Goal: Use online tool/utility: Utilize a website feature to perform a specific function

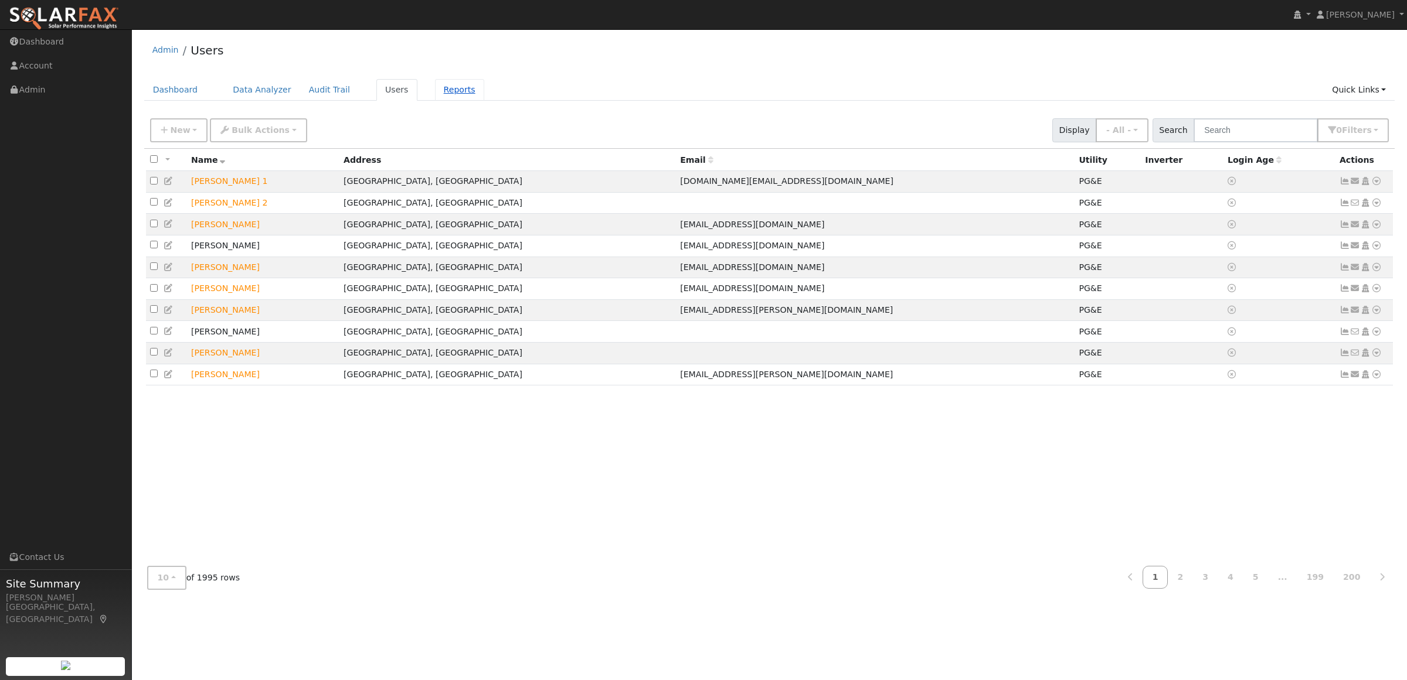
click at [437, 92] on link "Reports" at bounding box center [459, 90] width 49 height 22
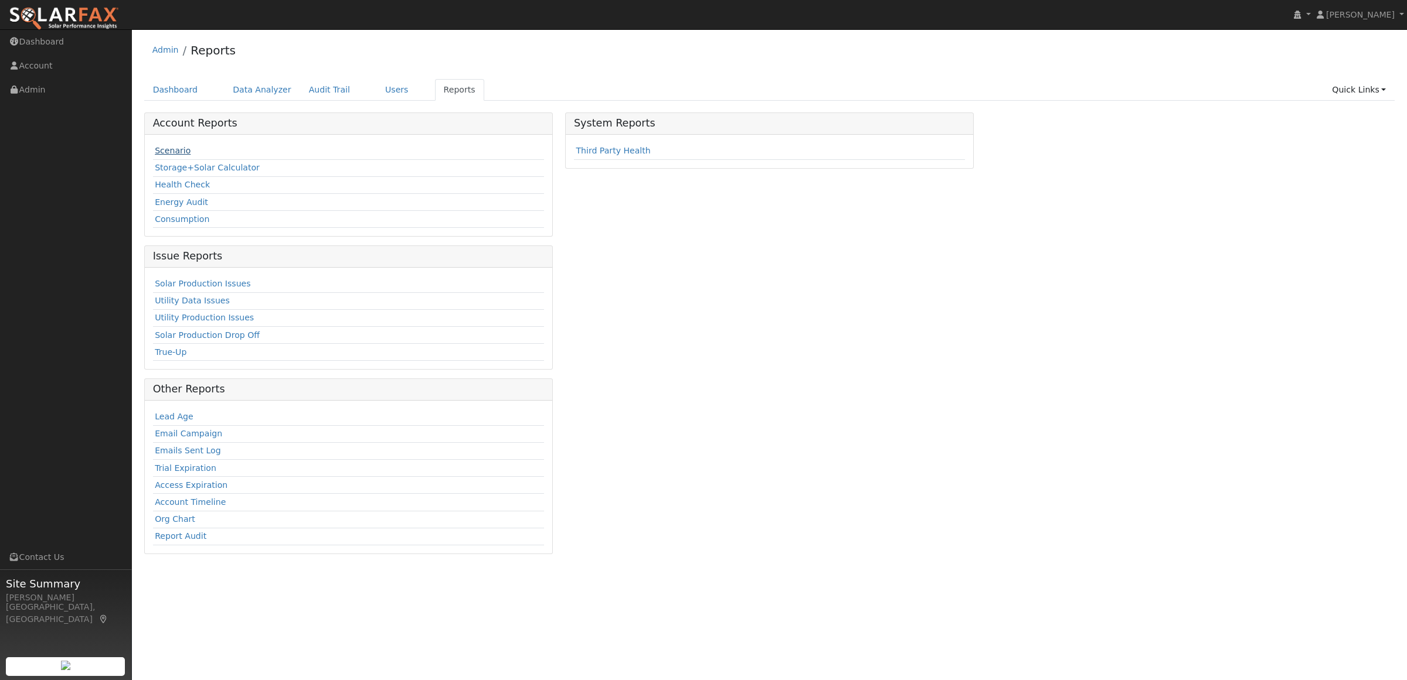
click at [174, 151] on link "Scenario" at bounding box center [173, 150] width 36 height 9
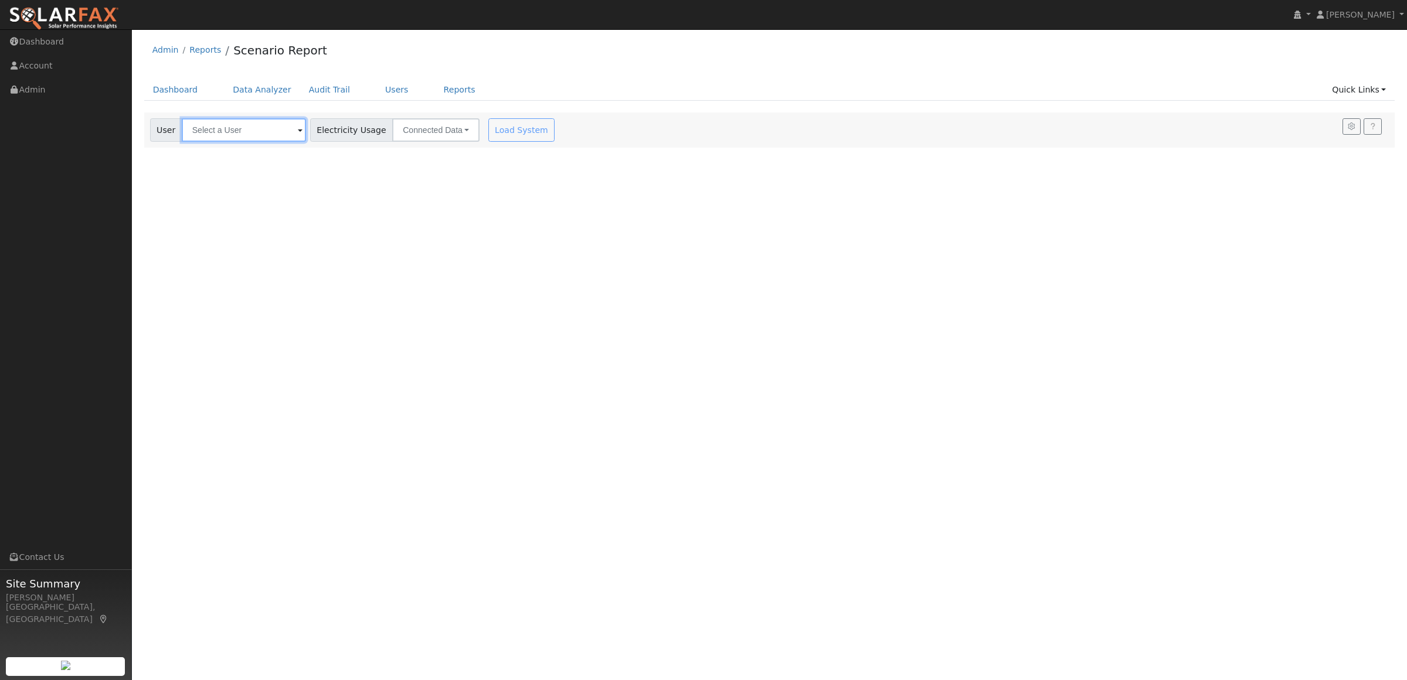
click at [235, 123] on input "text" at bounding box center [244, 129] width 124 height 23
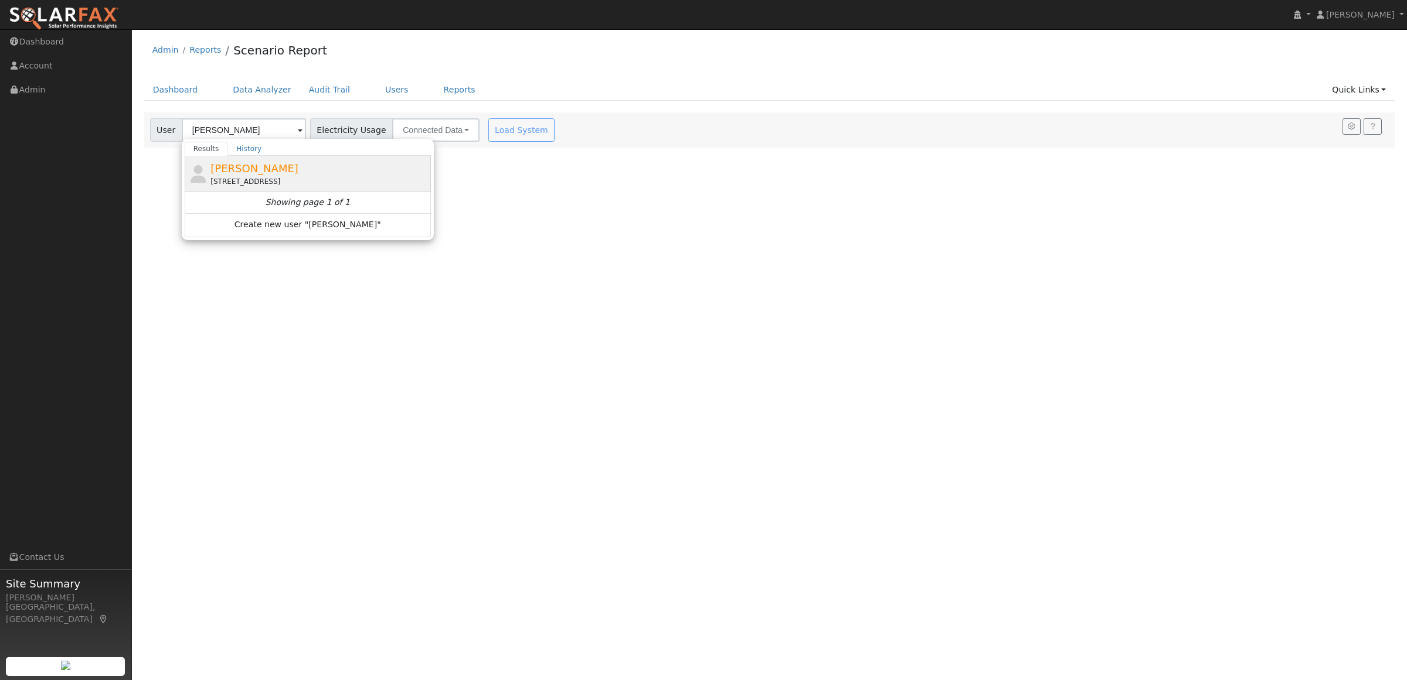
click at [236, 163] on span "Paul Garnett" at bounding box center [254, 168] width 88 height 12
type input "Paul Garnett"
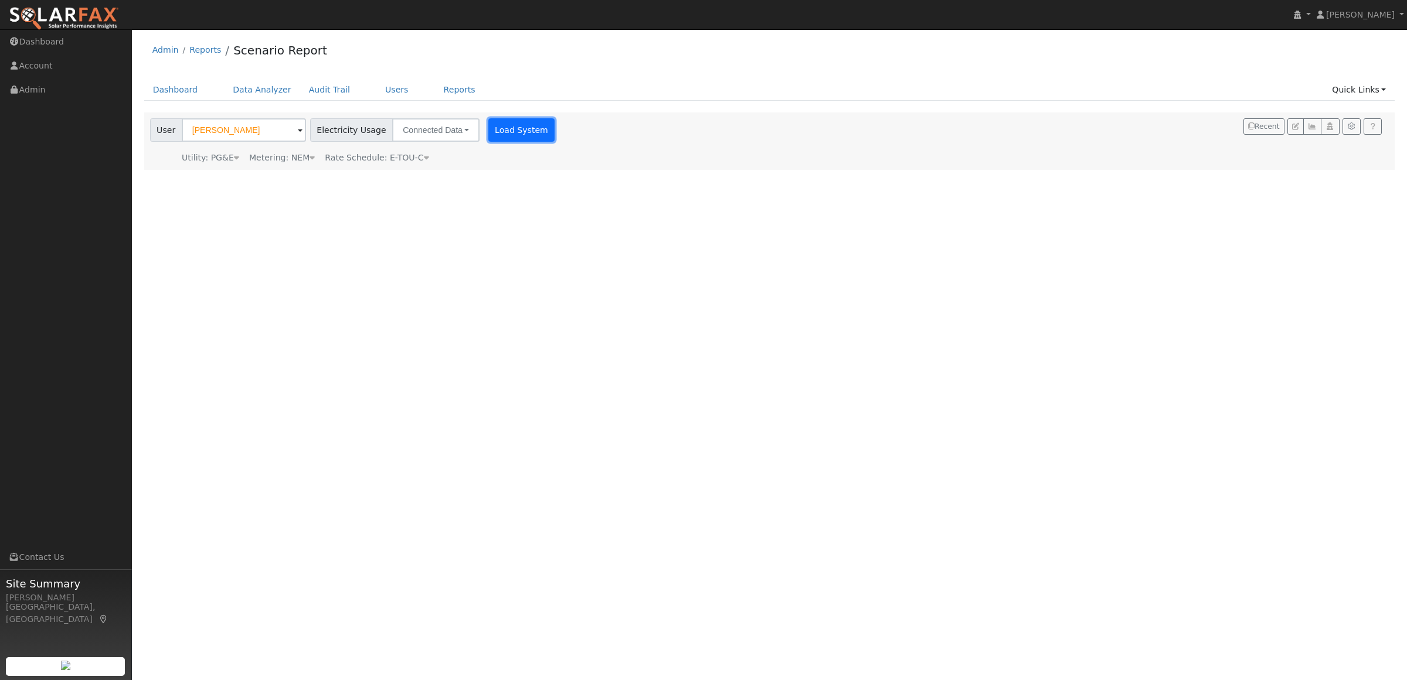
click at [497, 130] on button "Load System" at bounding box center [521, 129] width 67 height 23
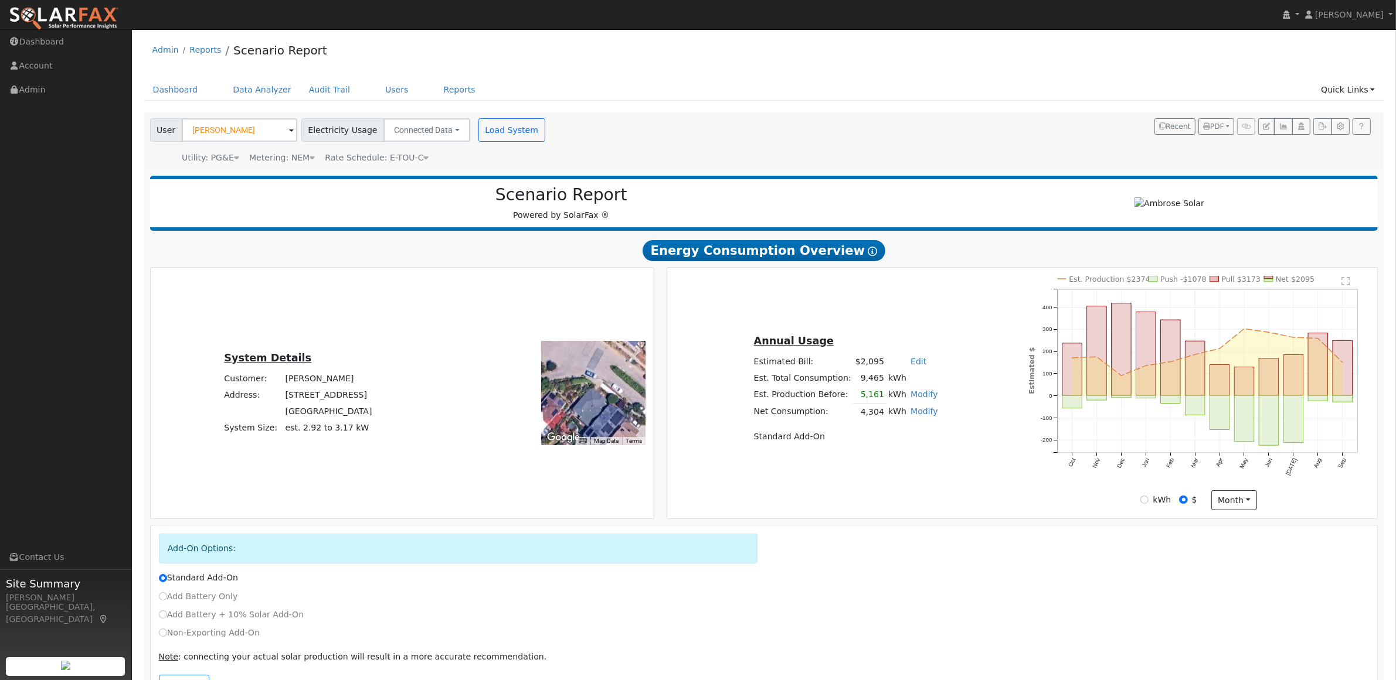
scroll to position [42, 0]
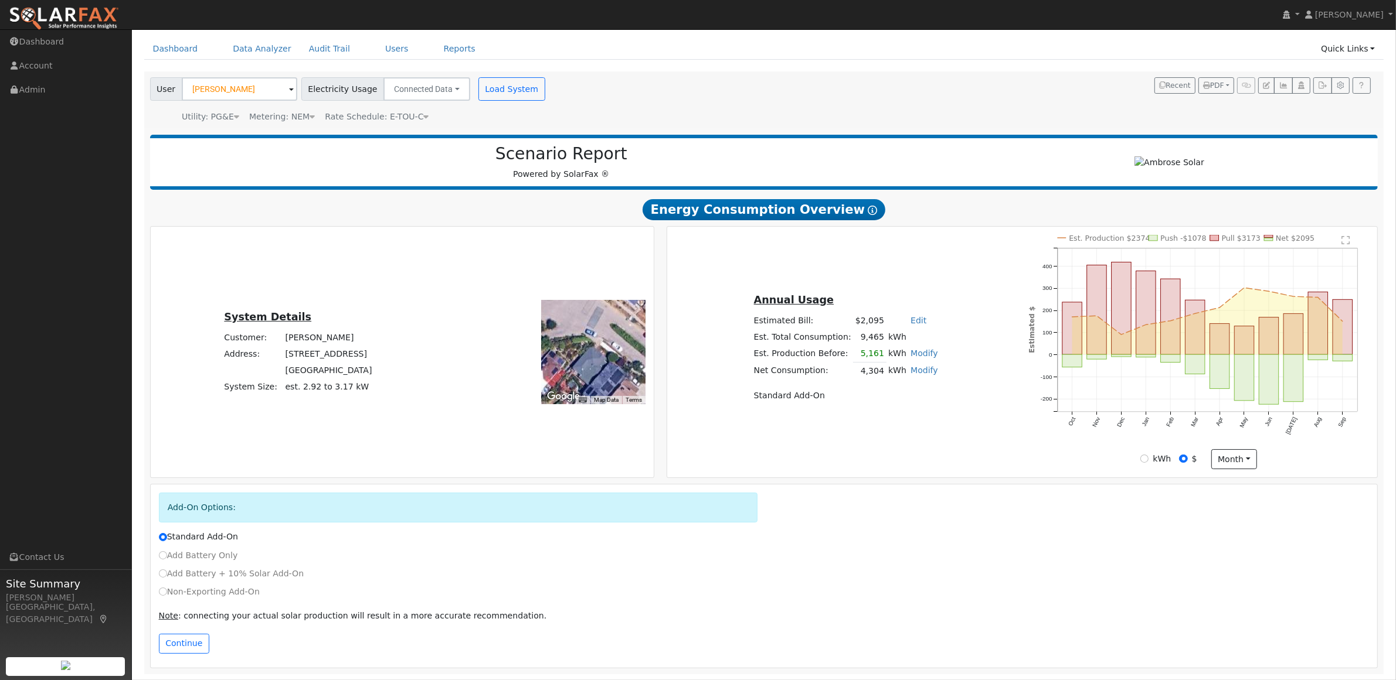
click at [402, 112] on span "Rate Schedule: E-TOU-C" at bounding box center [377, 116] width 104 height 9
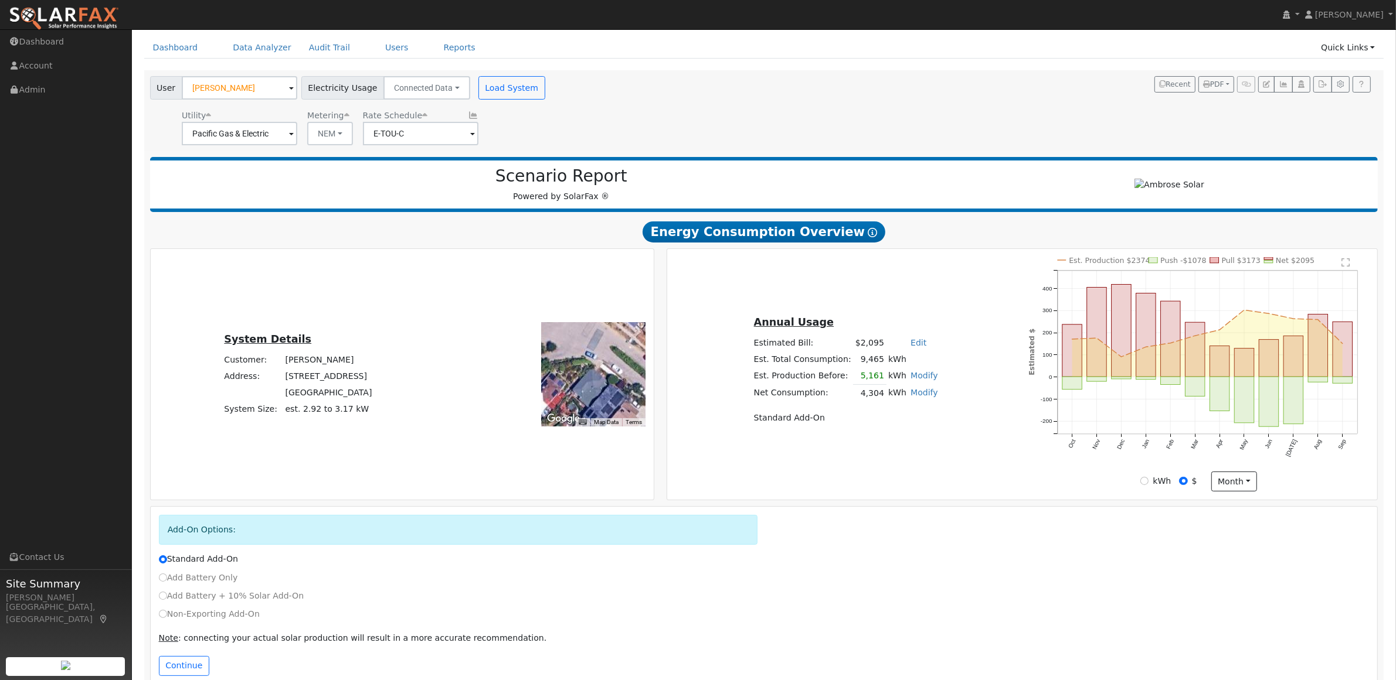
click at [435, 320] on div "System Details Customer: Paul Garnett Address: 457 Golden Gate Avenue Richmond,…" at bounding box center [401, 374] width 499 height 234
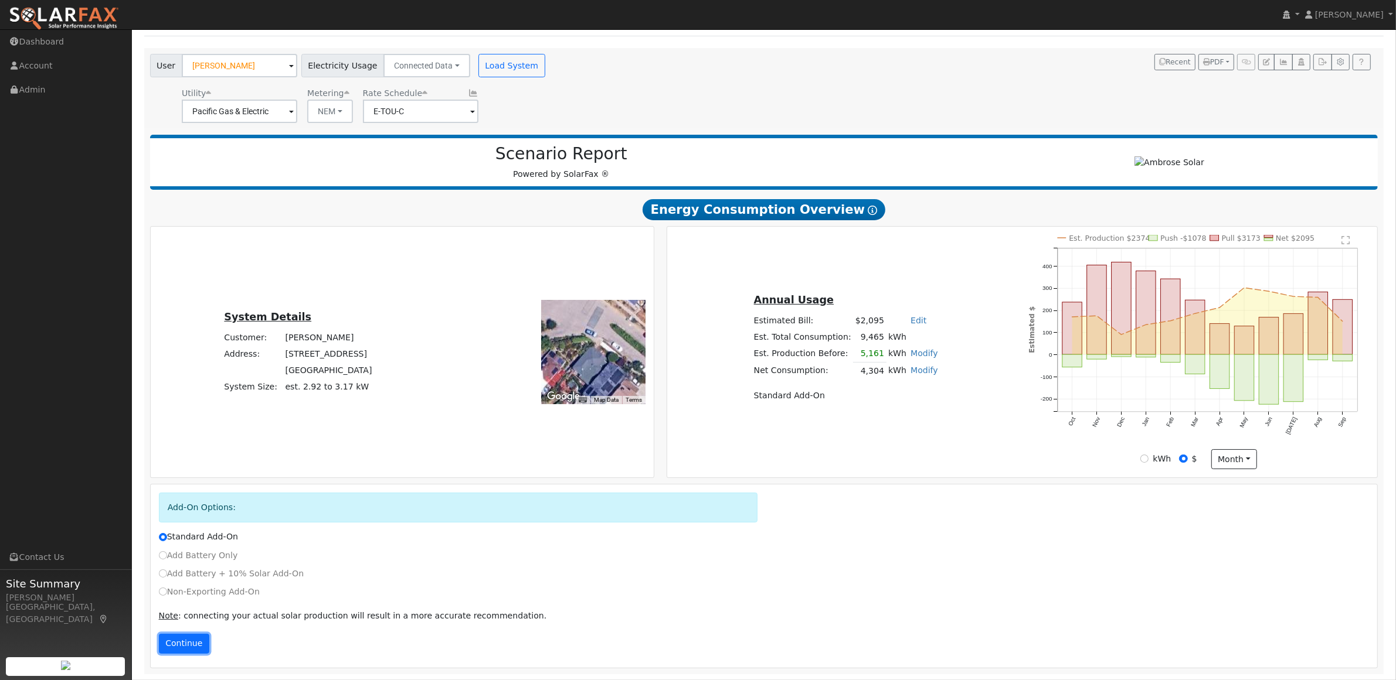
click at [189, 639] on button "Continue" at bounding box center [184, 644] width 50 height 20
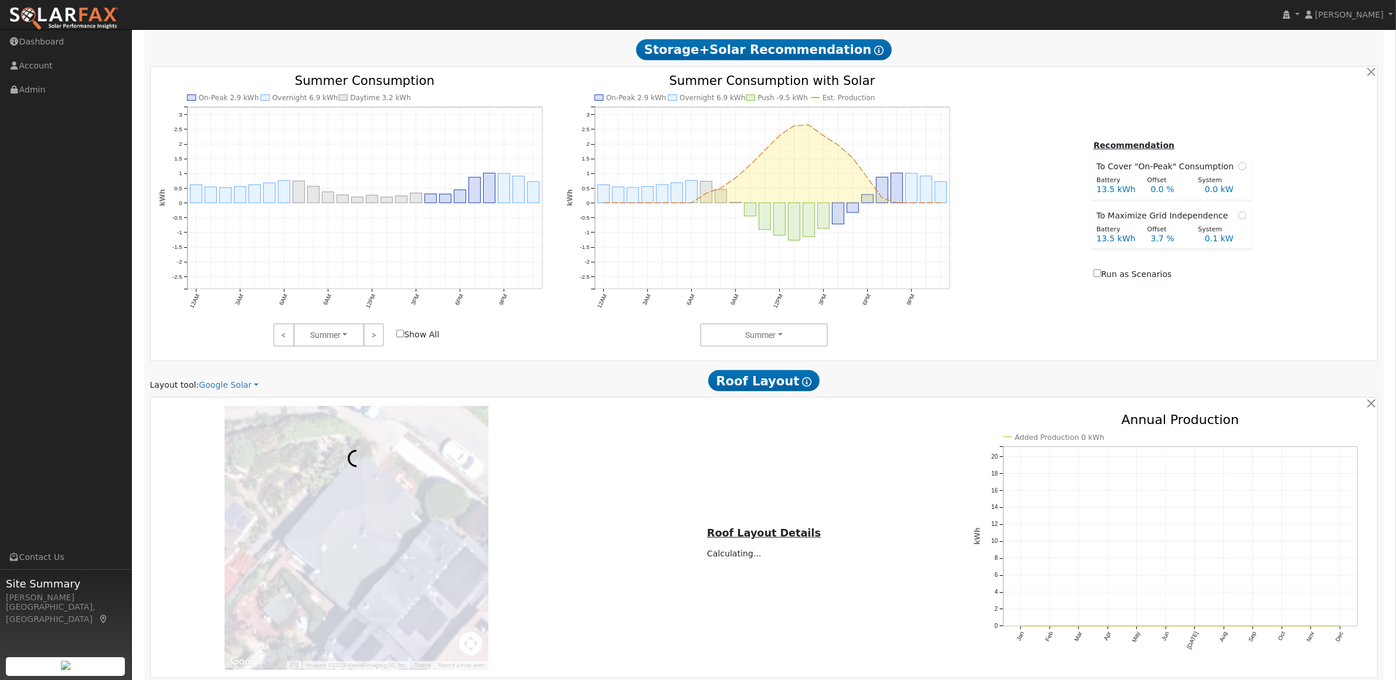
scroll to position [652, 0]
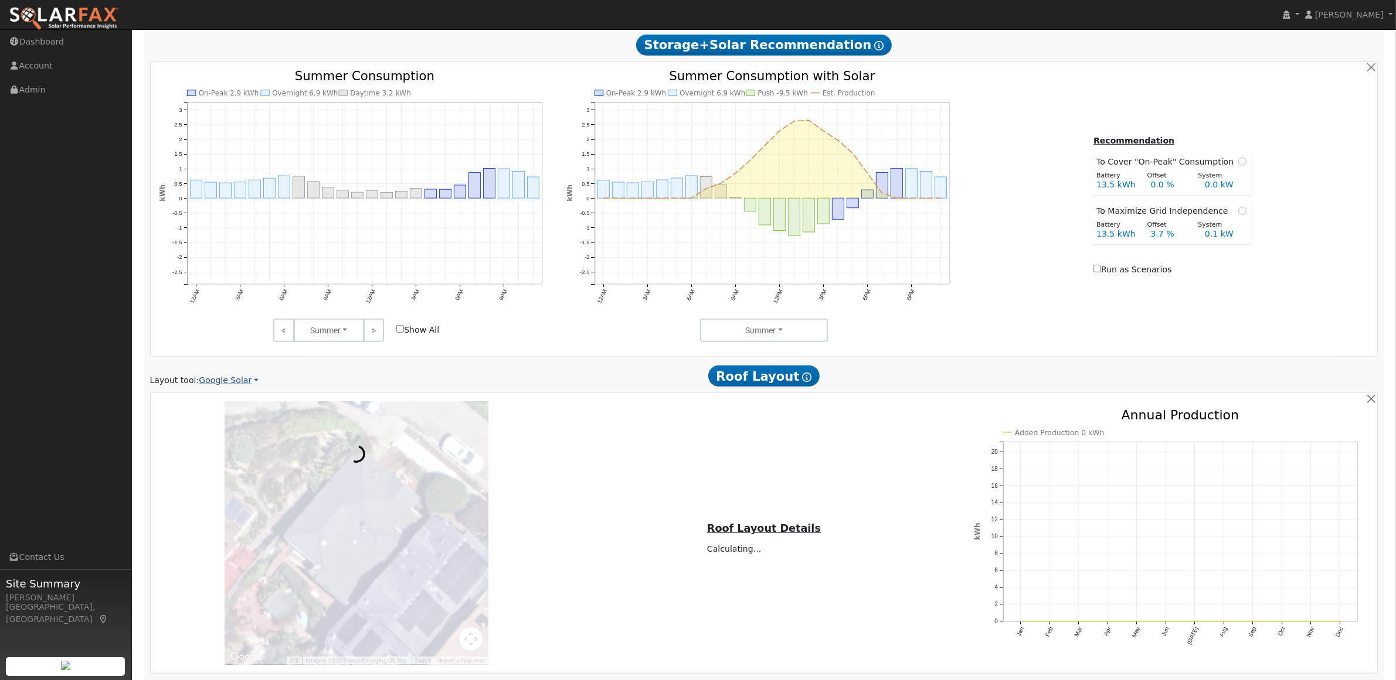
click at [232, 386] on link "Google Solar" at bounding box center [229, 381] width 60 height 12
click at [215, 435] on link "Aurora" at bounding box center [236, 438] width 81 height 16
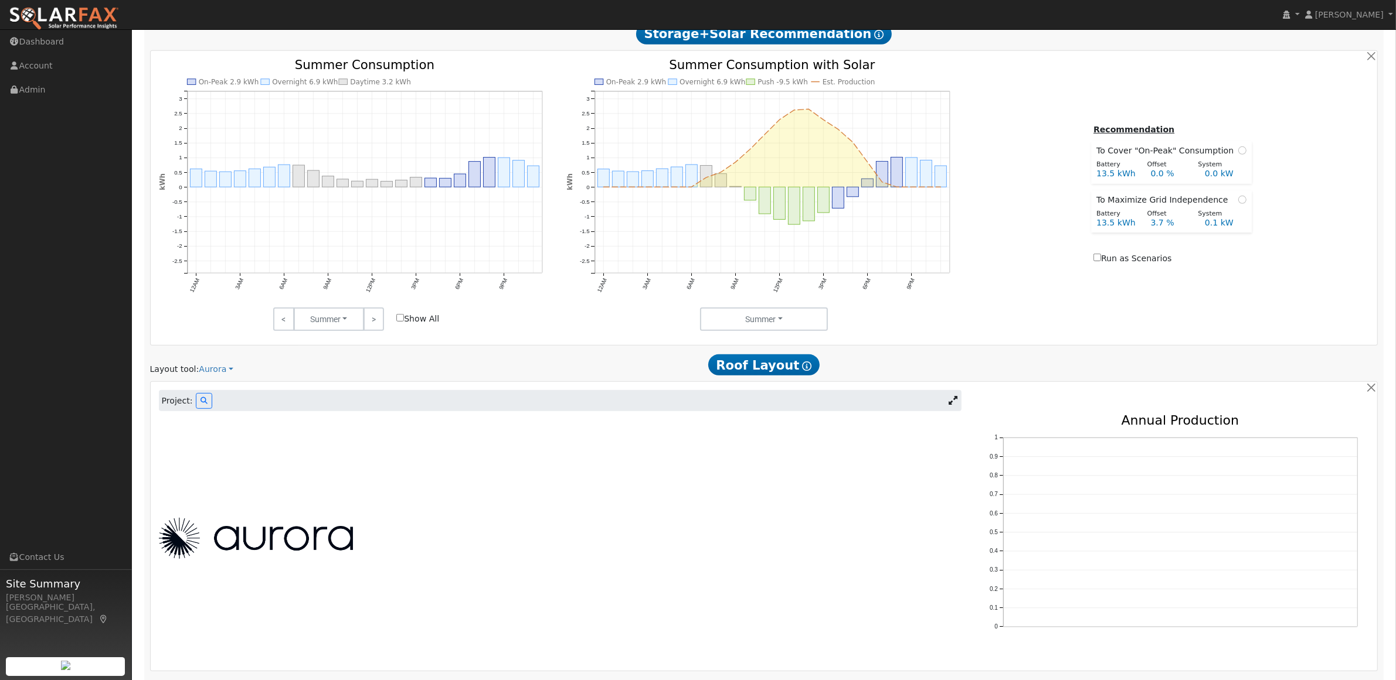
scroll to position [802, 0]
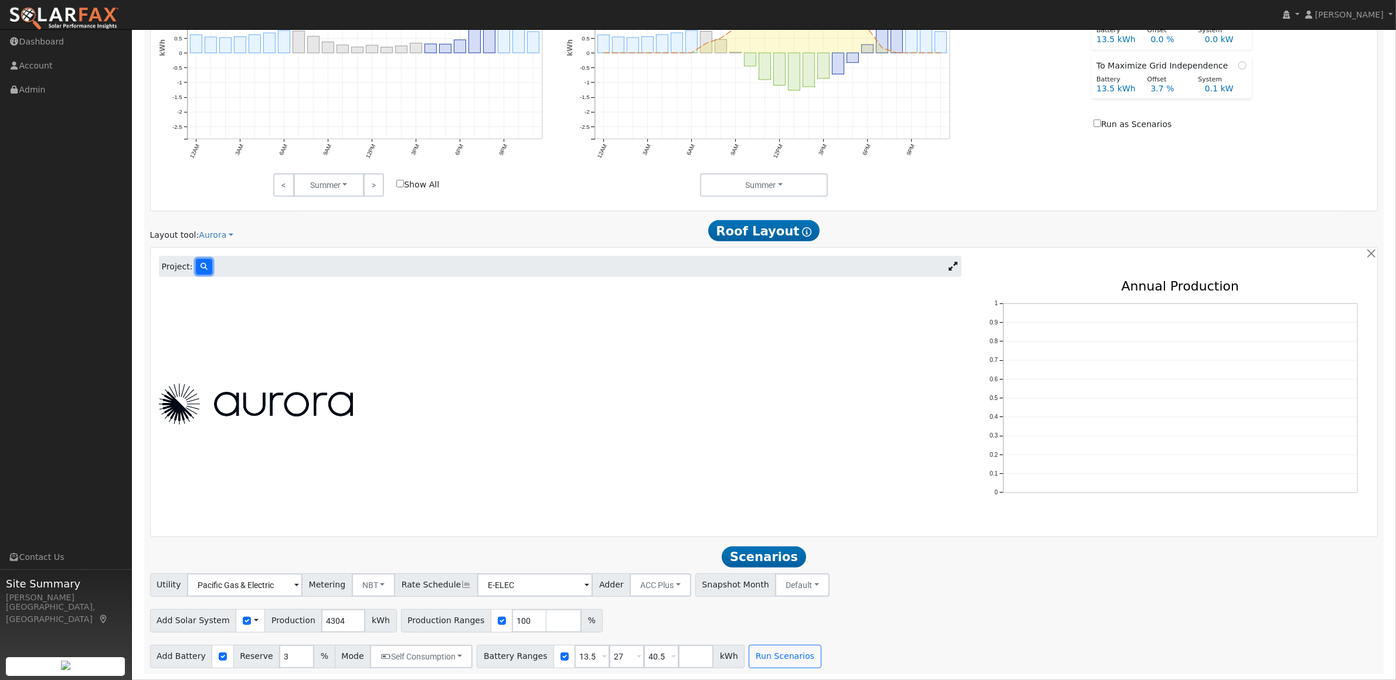
click at [200, 261] on button at bounding box center [204, 267] width 16 height 16
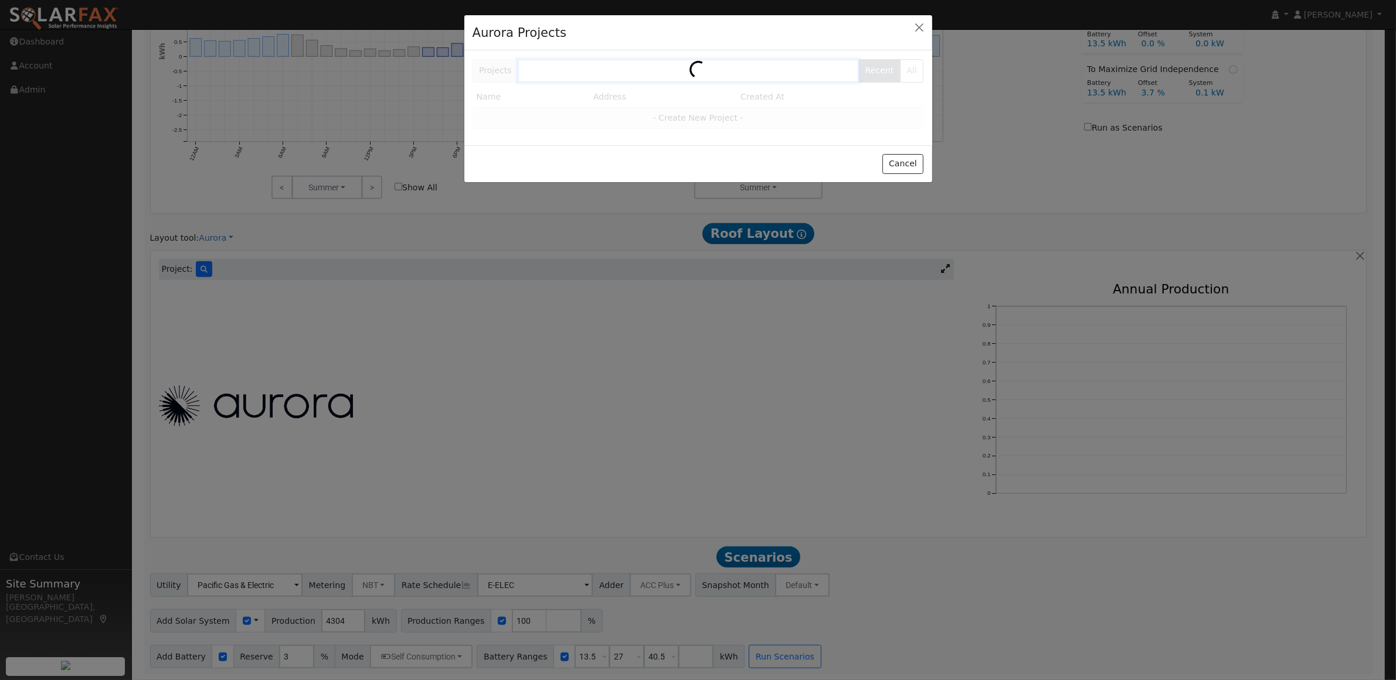
scroll to position [801, 0]
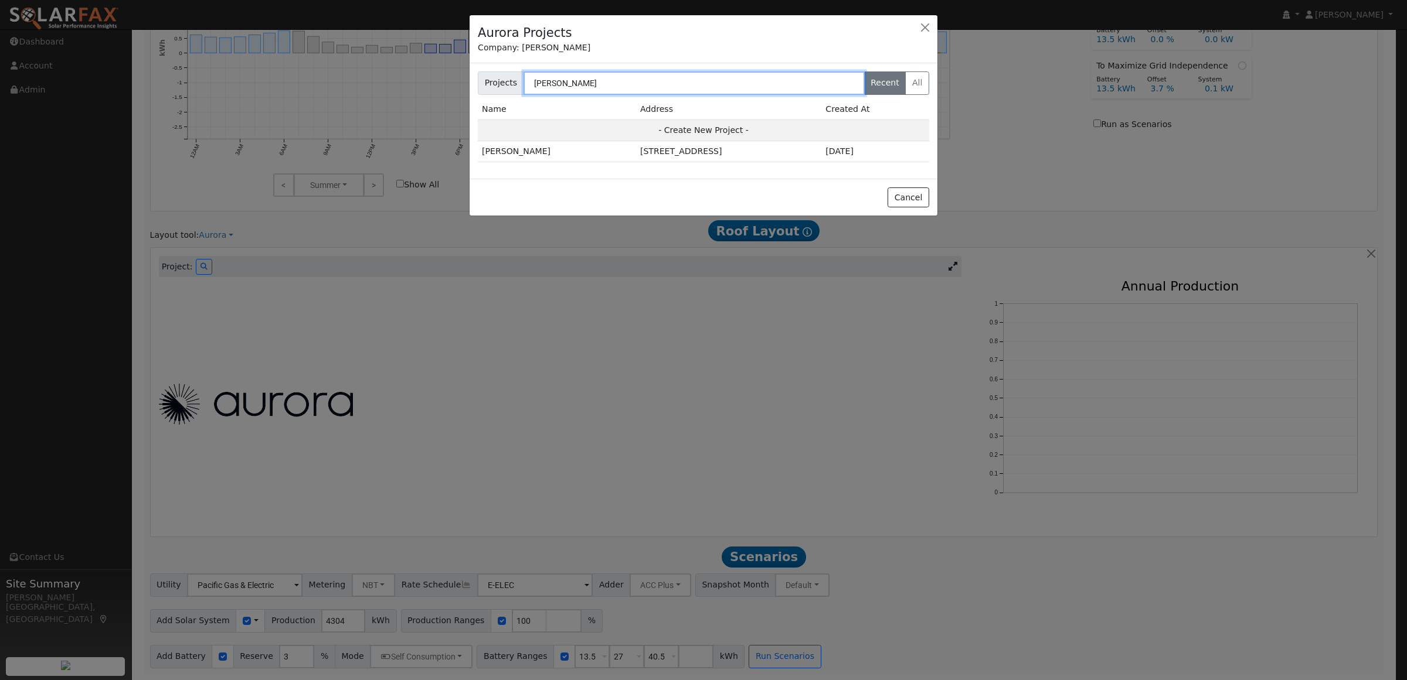
type input "garnett"
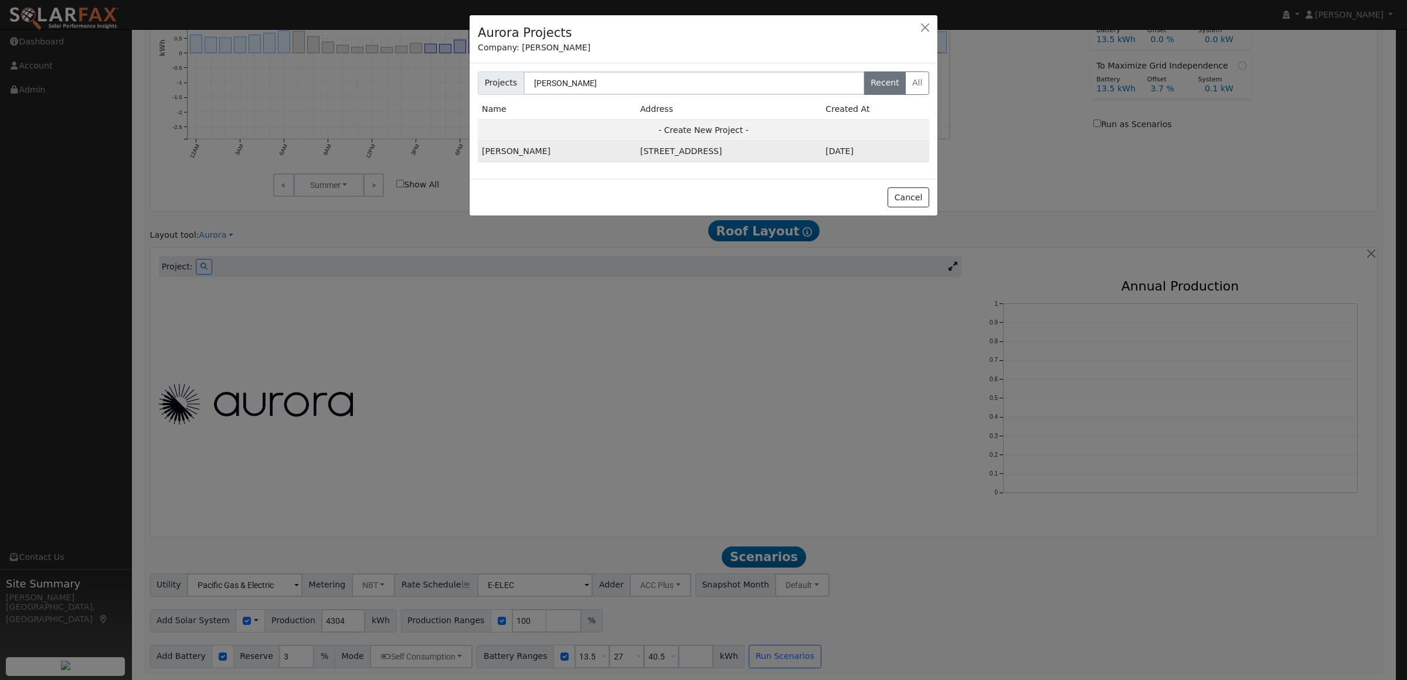
click at [543, 145] on td "Paul Garnett" at bounding box center [557, 151] width 158 height 21
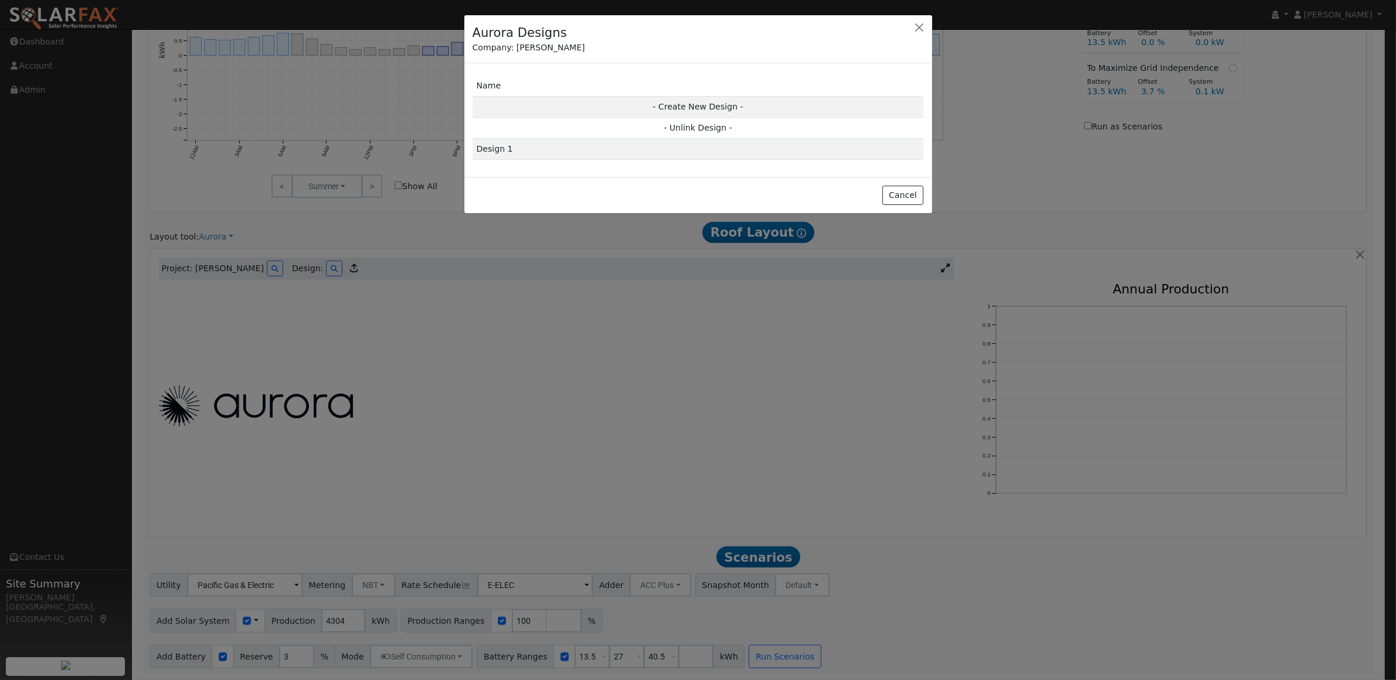
scroll to position [803, 0]
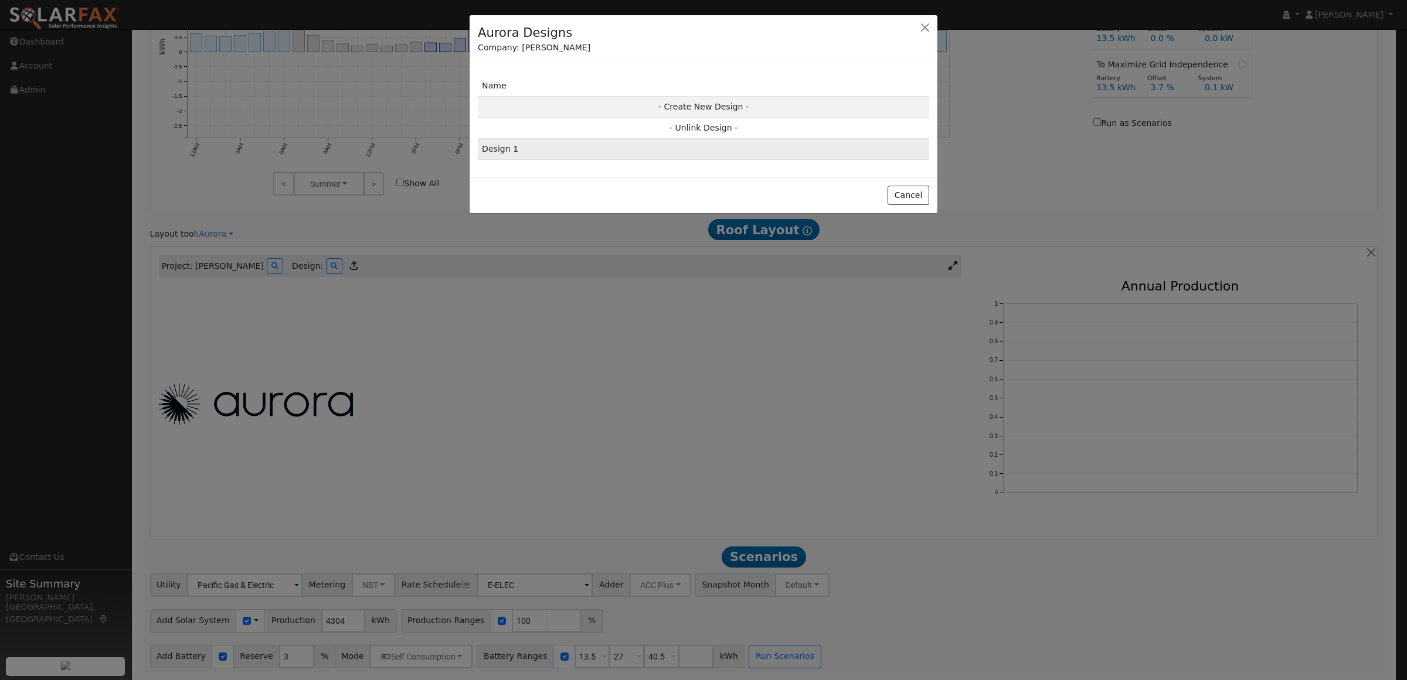
click at [558, 147] on td "Design 1" at bounding box center [703, 149] width 451 height 21
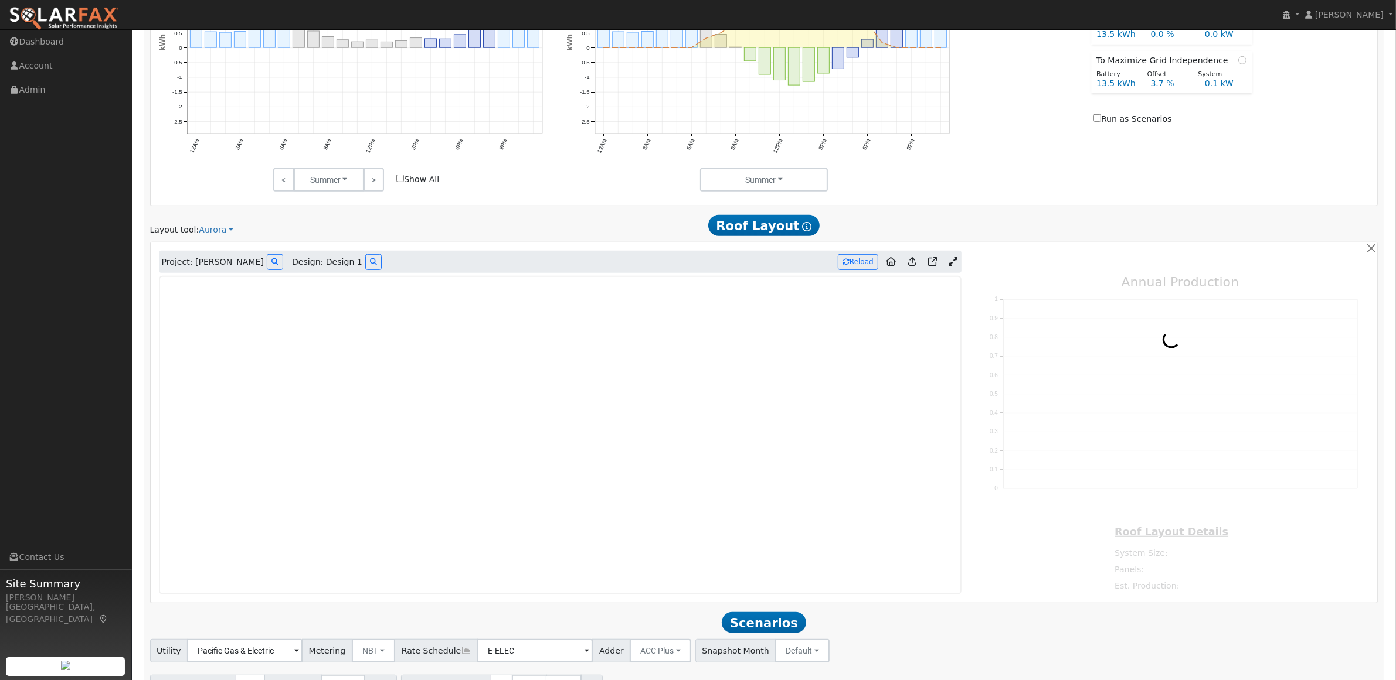
type input "4587"
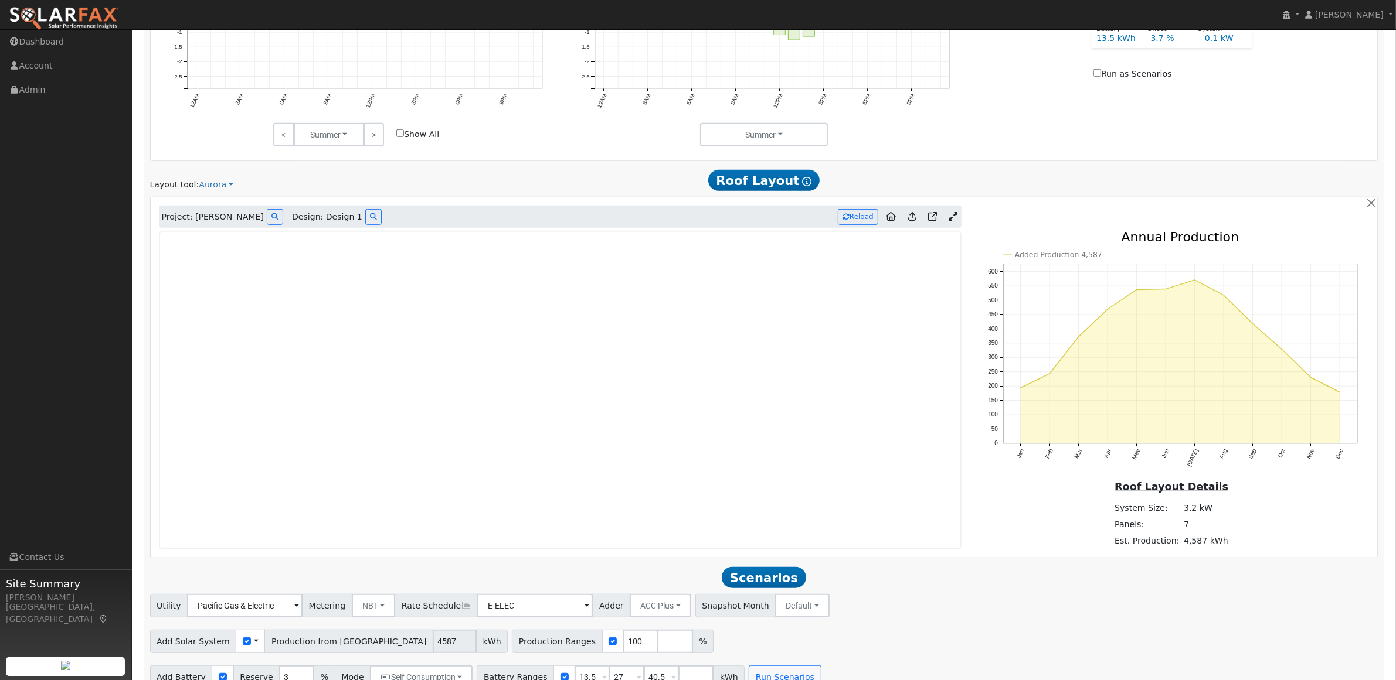
scroll to position [873, 0]
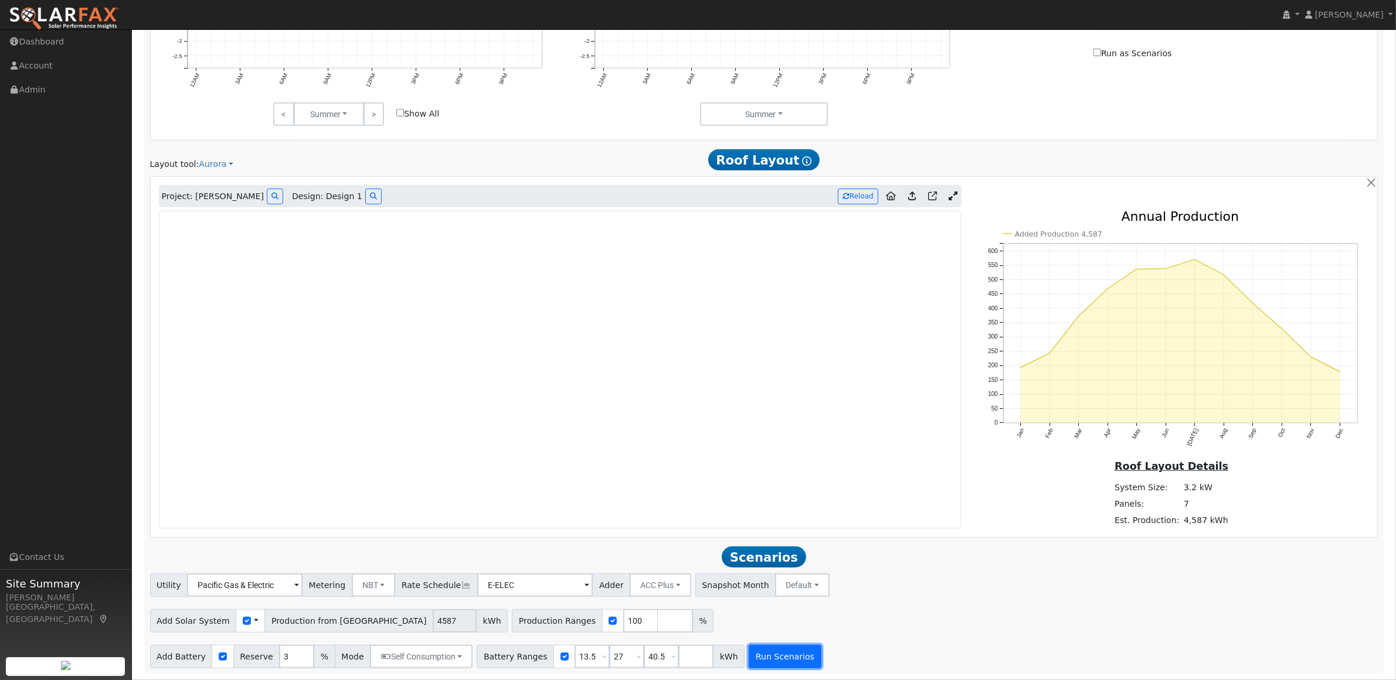
click at [749, 665] on button "Run Scenarios" at bounding box center [784, 656] width 72 height 23
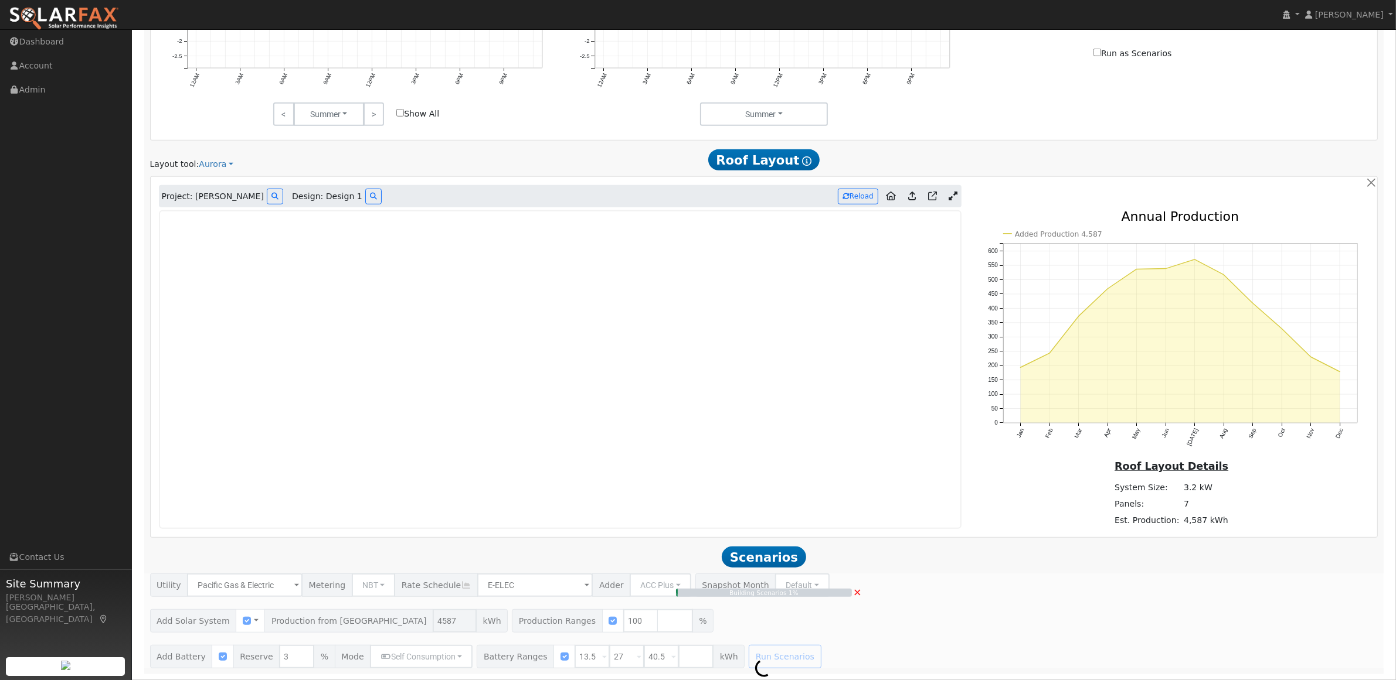
type input "3.1"
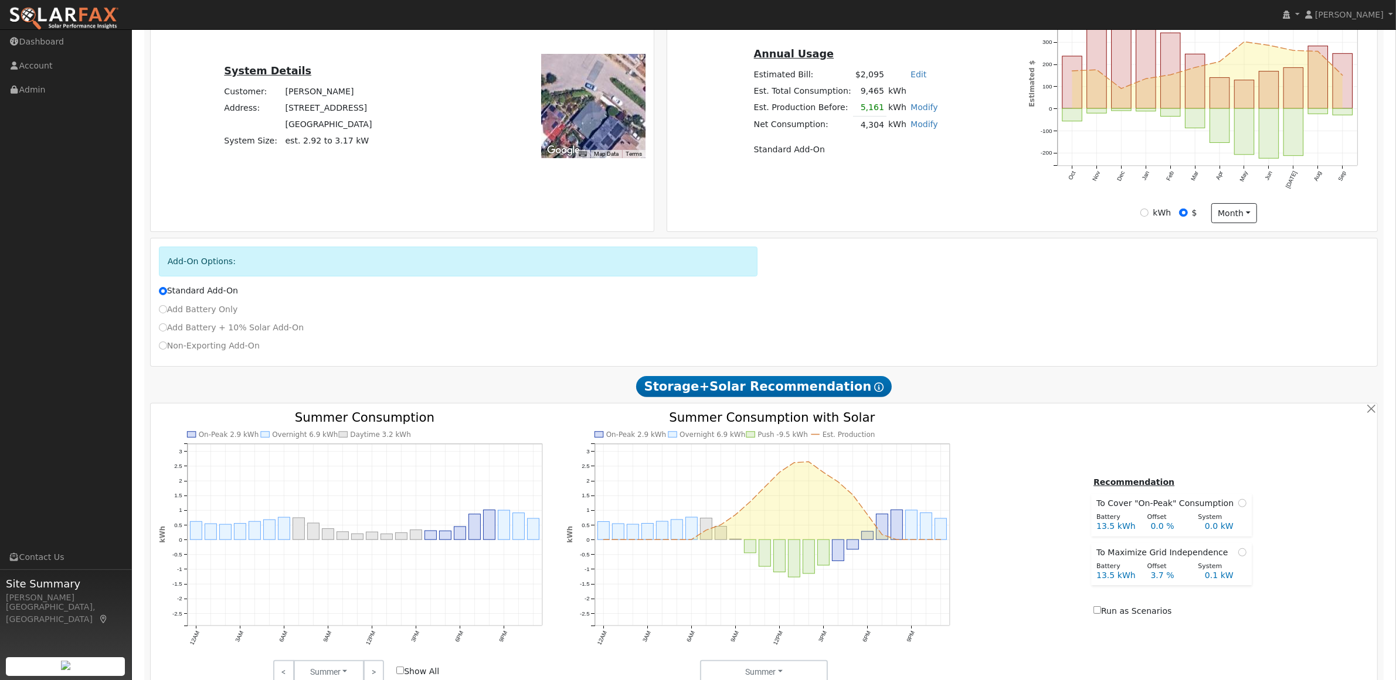
scroll to position [285, 0]
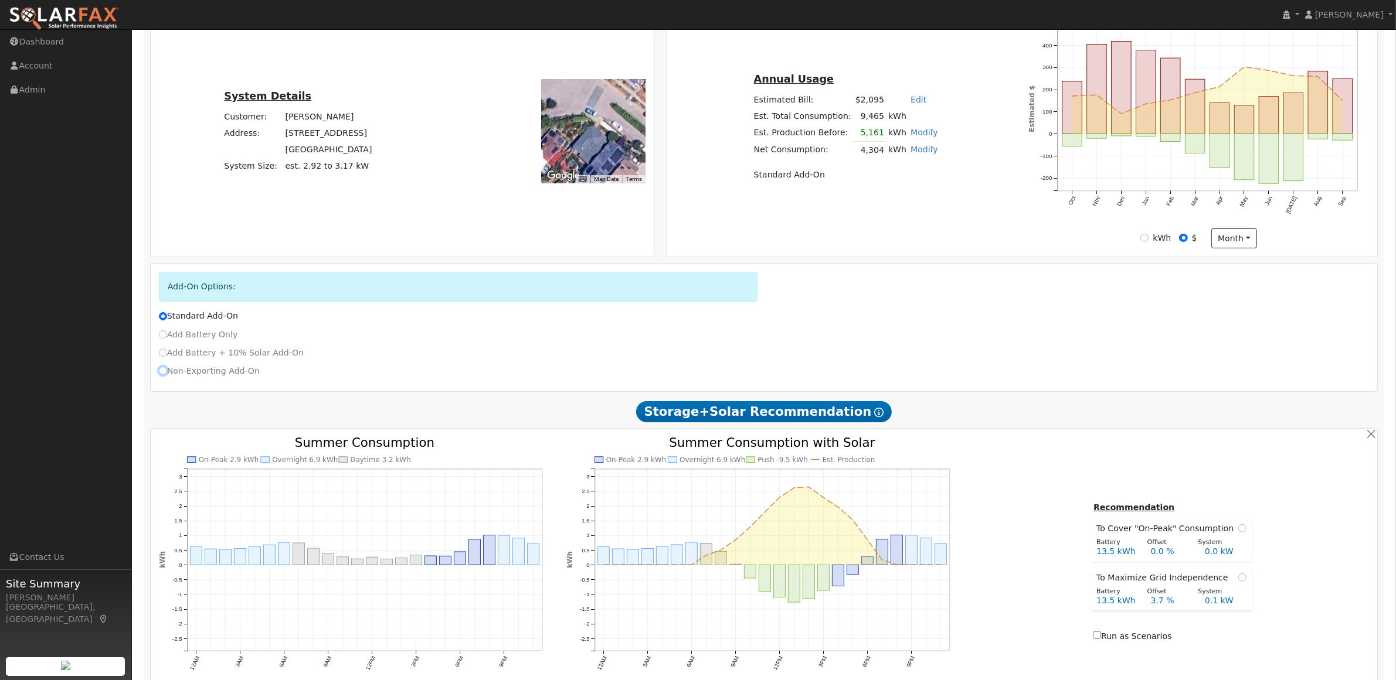
click at [164, 371] on input "Non-Exporting Add-On" at bounding box center [163, 371] width 8 height 8
radio input "true"
radio input "false"
type input "E-TOU-C"
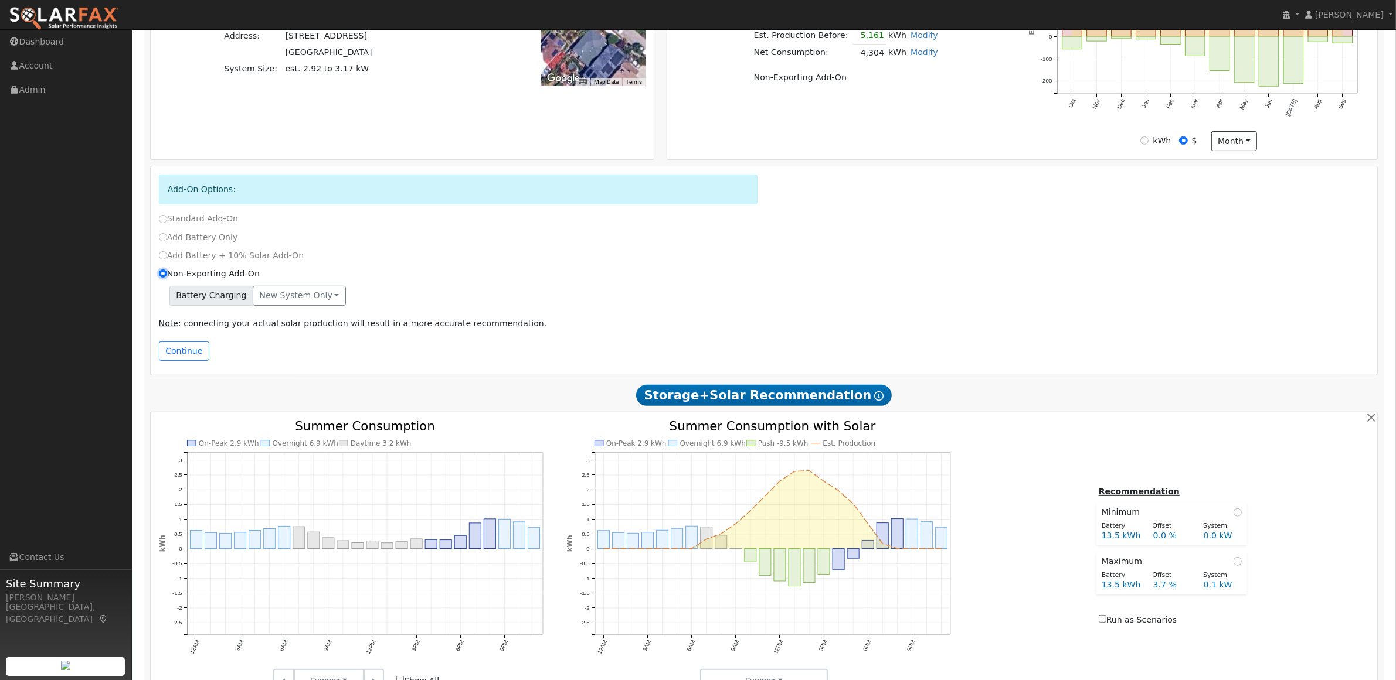
scroll to position [432, 0]
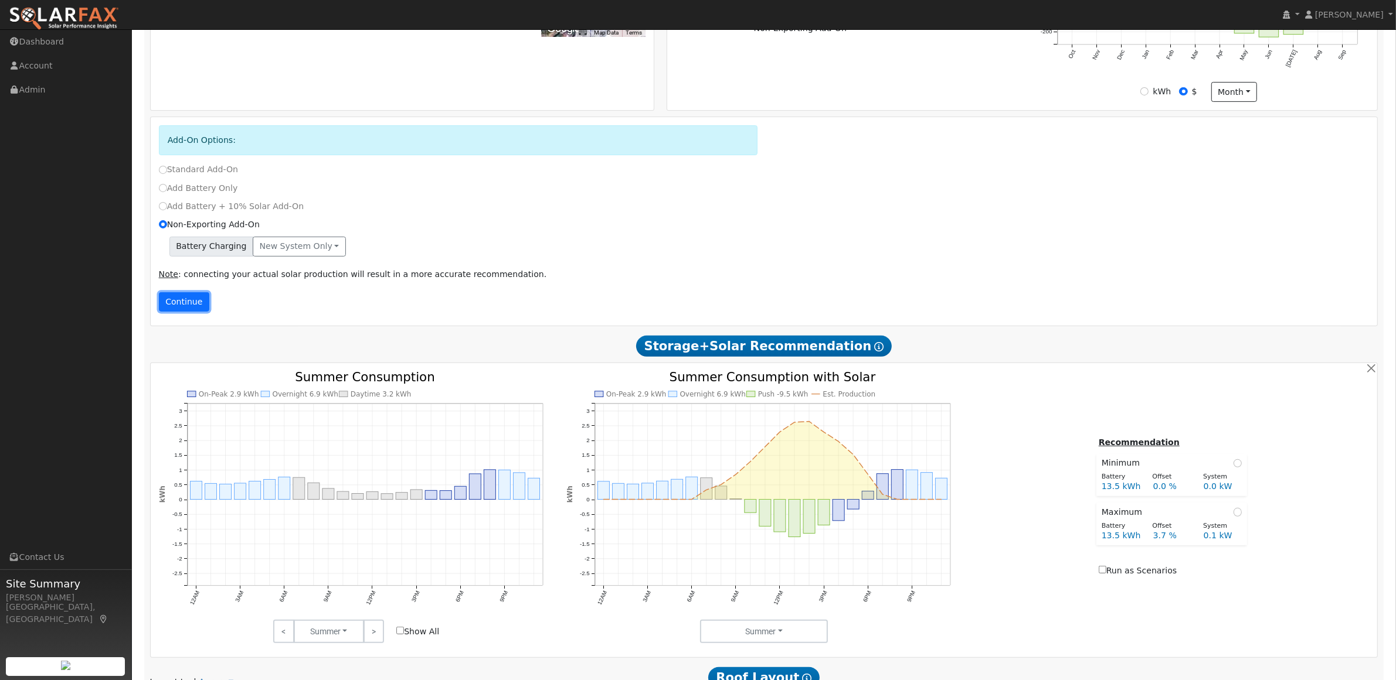
click at [171, 305] on button "Continue" at bounding box center [184, 302] width 50 height 20
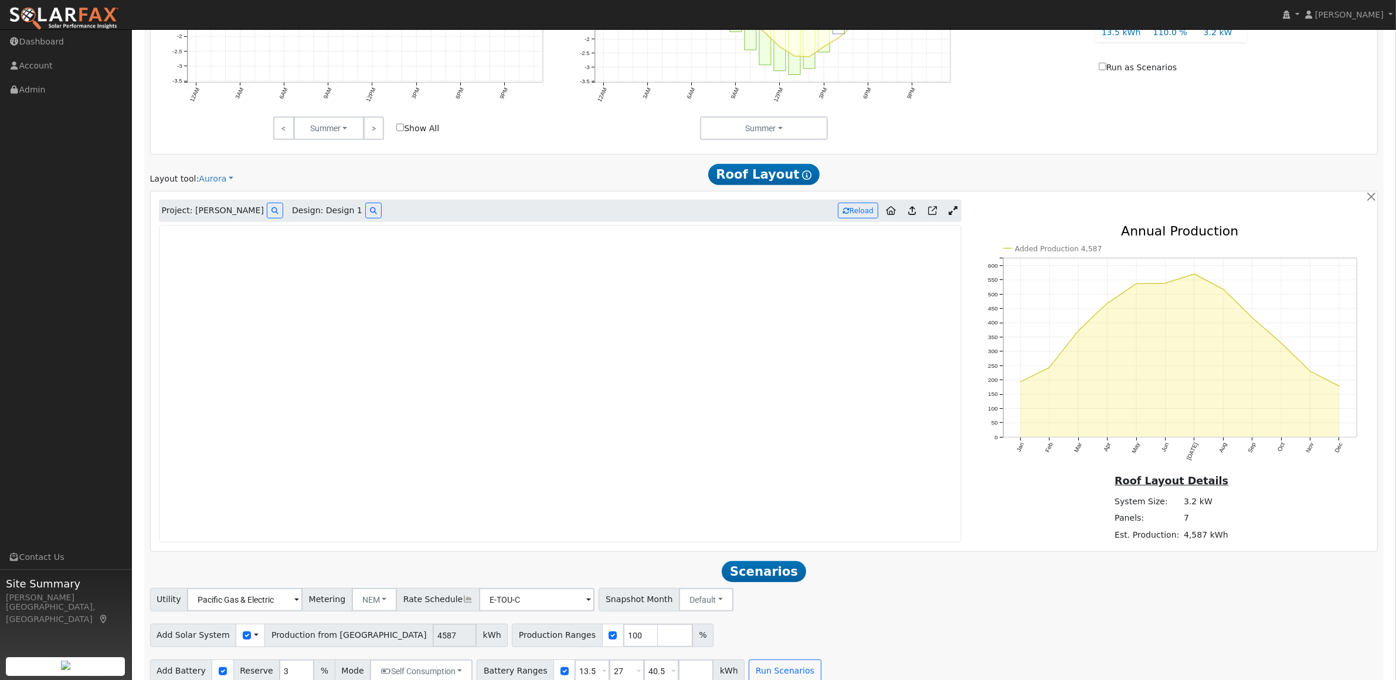
scroll to position [900, 0]
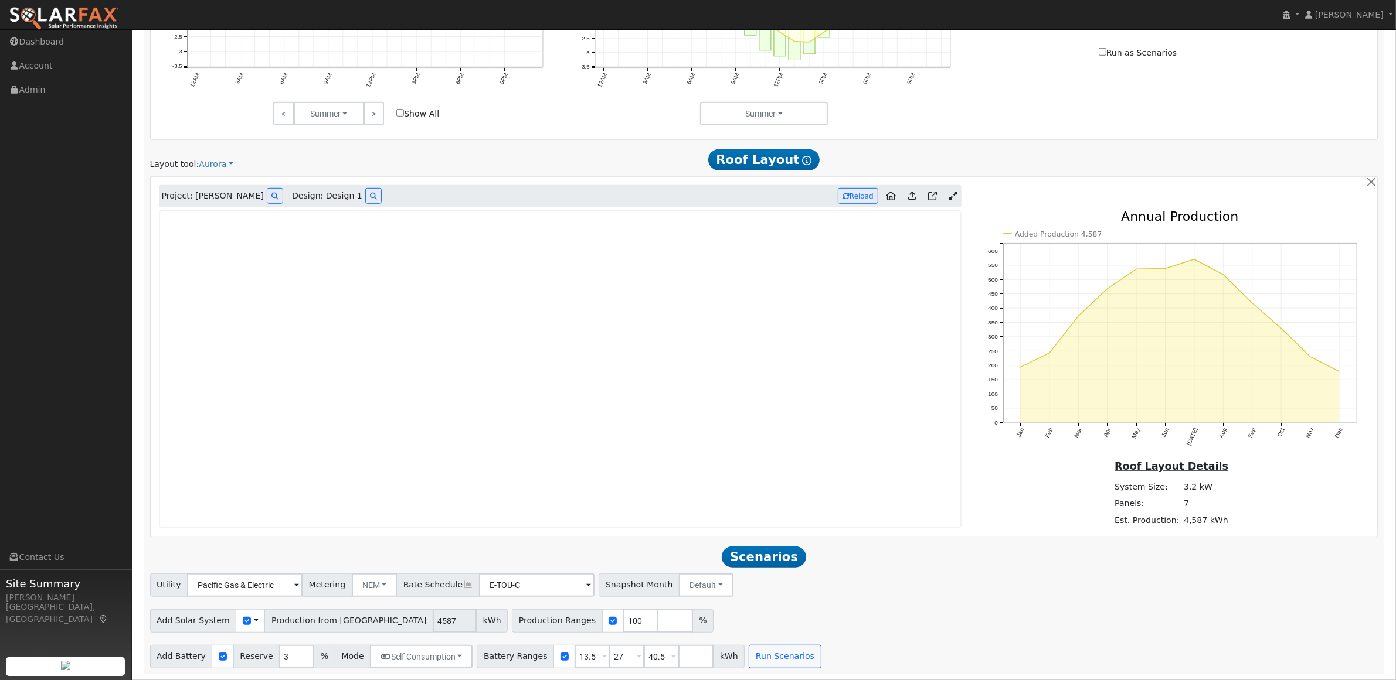
click at [772, 558] on span "Scenarios" at bounding box center [763, 557] width 84 height 21
click at [749, 645] on button "Run Scenarios" at bounding box center [784, 656] width 72 height 23
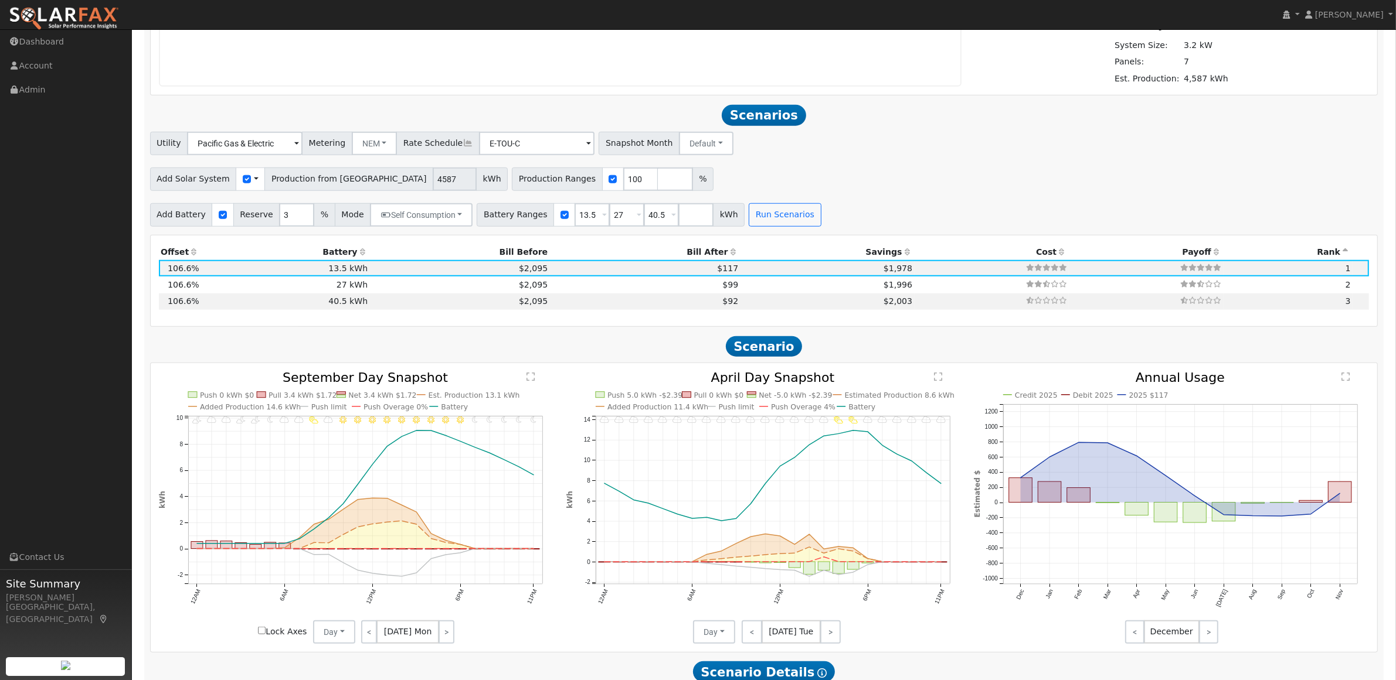
scroll to position [1410, 0]
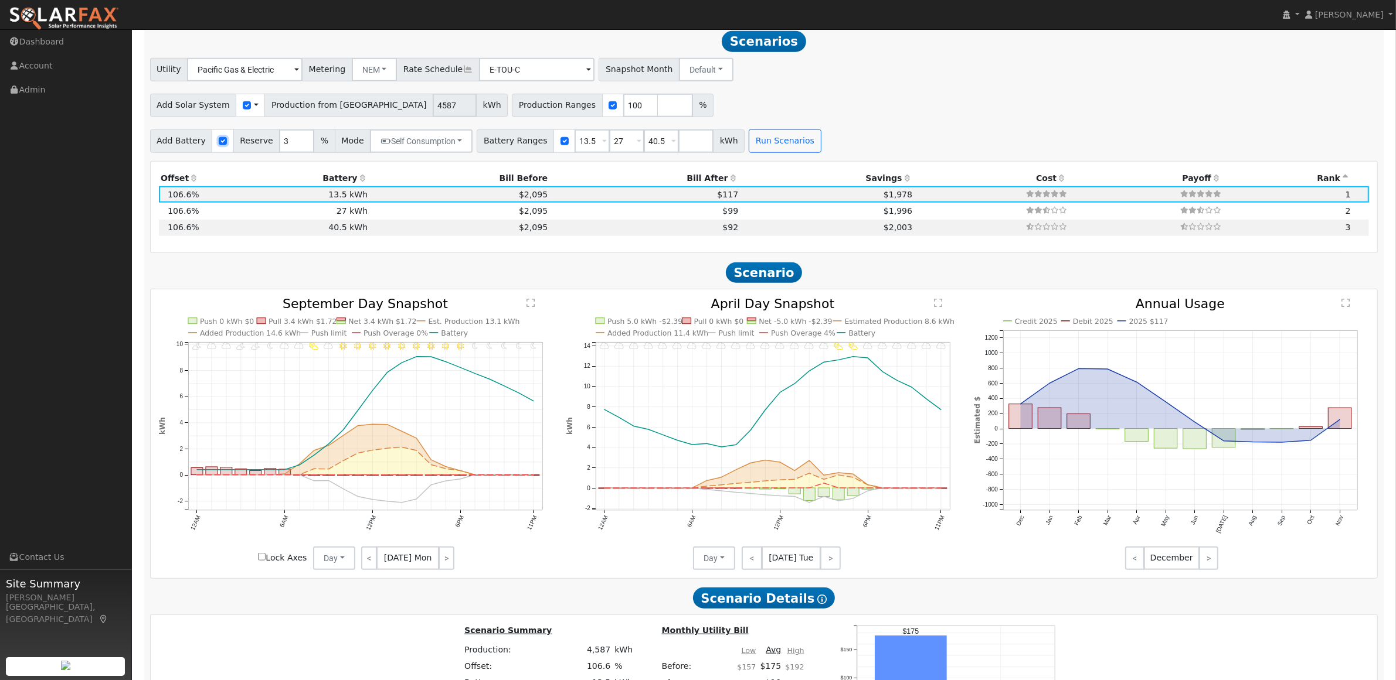
click at [219, 142] on input "checkbox" at bounding box center [223, 141] width 8 height 8
checkbox input "false"
click at [253, 148] on button "Run Scenarios" at bounding box center [274, 141] width 72 height 23
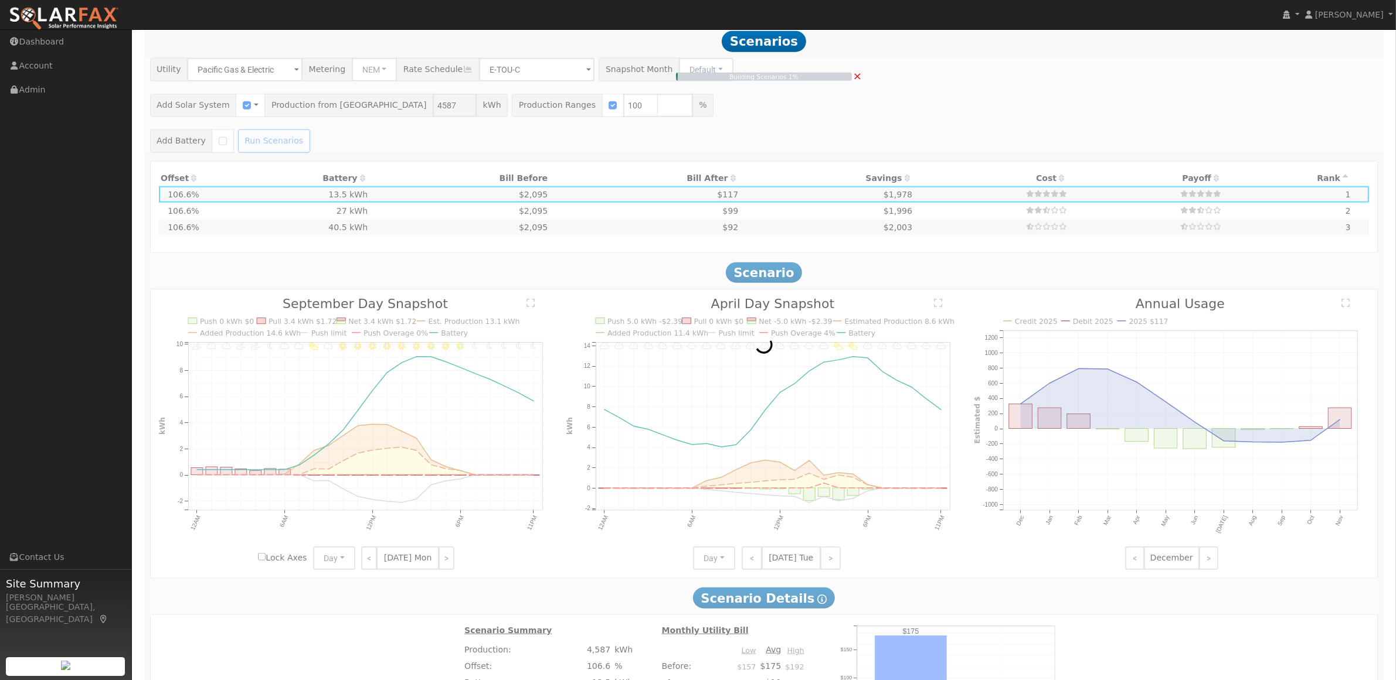
type input "$3,211"
